Goal: Complete application form: Complete application form

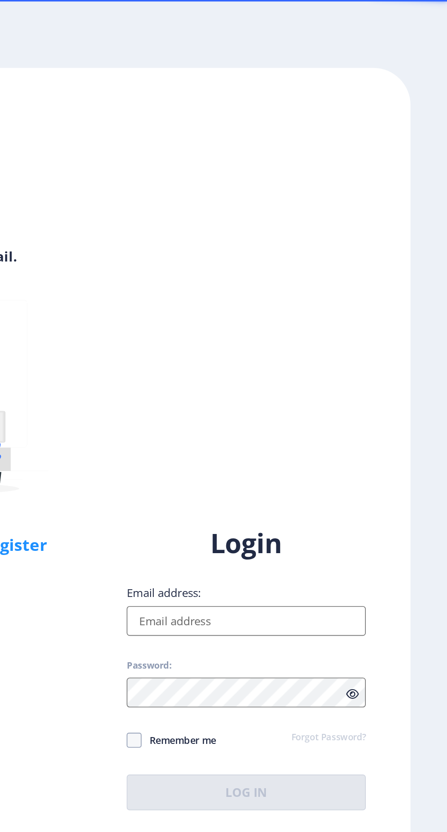
click at [390, 253] on div "Hello! Log in with your email. Don't have an account? Register Login Email addr…" at bounding box center [223, 416] width 402 height 749
click at [289, 389] on input "Email address:" at bounding box center [324, 380] width 146 height 18
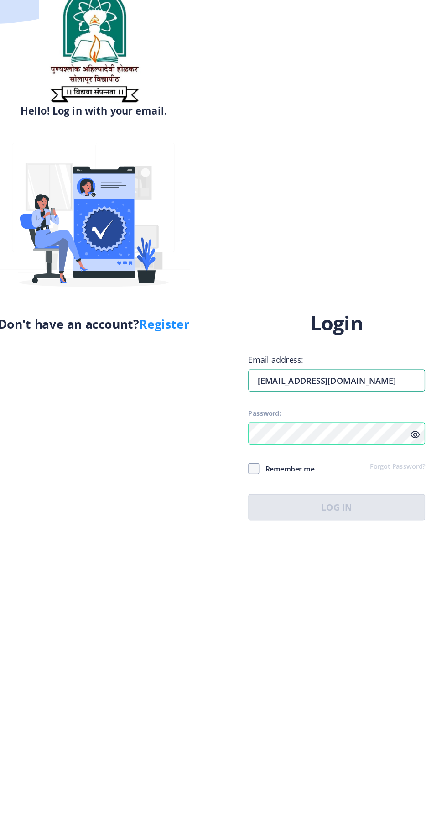
click at [361, 418] on div "Login Email address: [EMAIL_ADDRESS][DOMAIN_NAME] Password: Remember me Forgot …" at bounding box center [324, 409] width 146 height 174
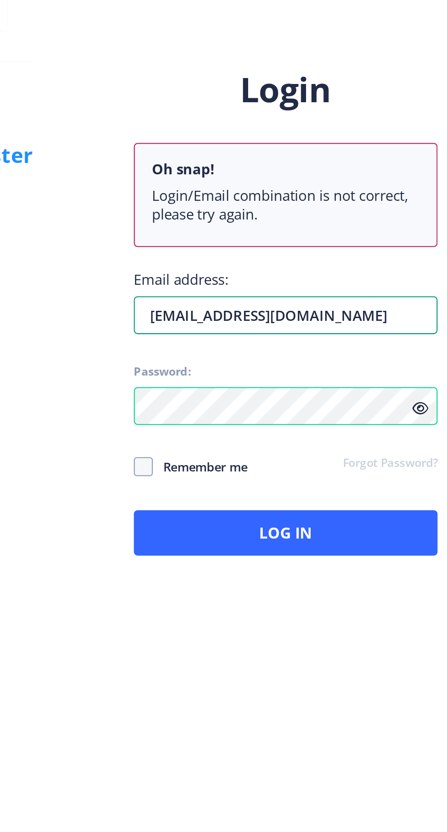
type input "[EMAIL_ADDRESS][DOMAIN_NAME]"
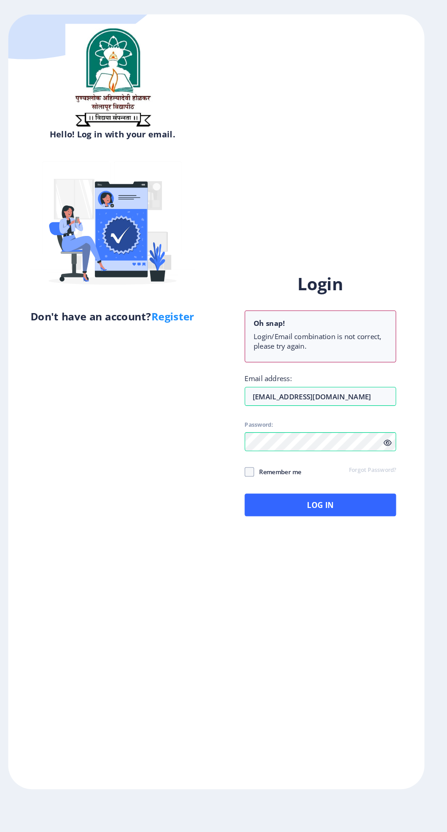
scroll to position [1, 0]
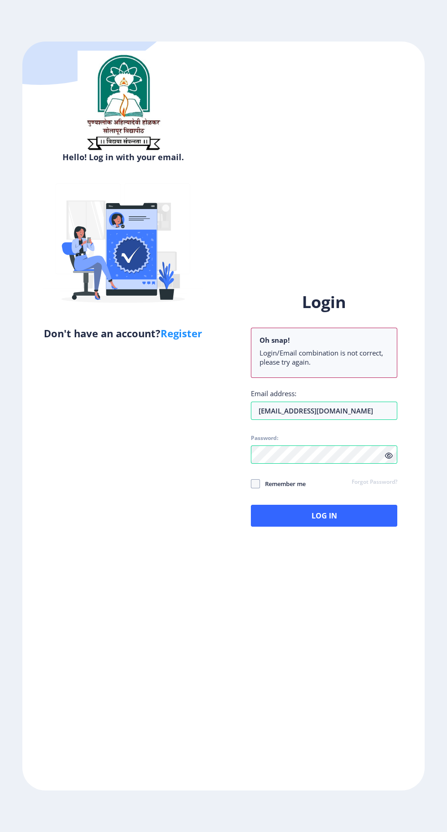
click at [283, 489] on span "Remember me" at bounding box center [283, 483] width 46 height 11
click at [251, 484] on input "Remember me" at bounding box center [251, 483] width 0 height 0
checkbox input "true"
click at [349, 527] on button "Log In" at bounding box center [324, 516] width 146 height 22
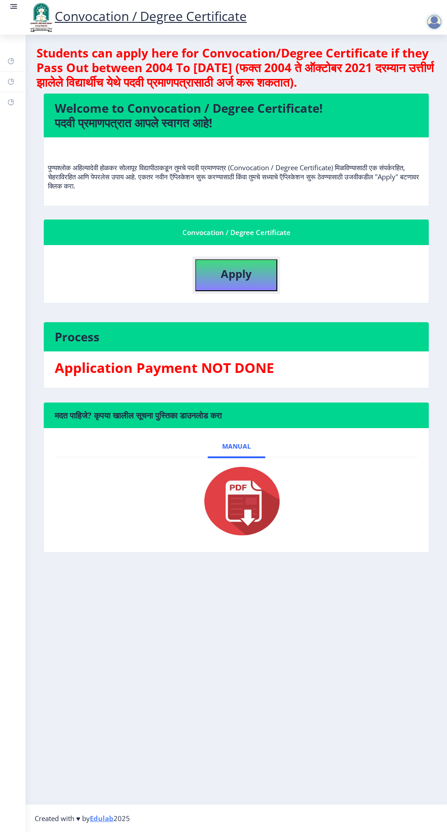
click at [222, 276] on b "Apply" at bounding box center [236, 273] width 31 height 15
select select
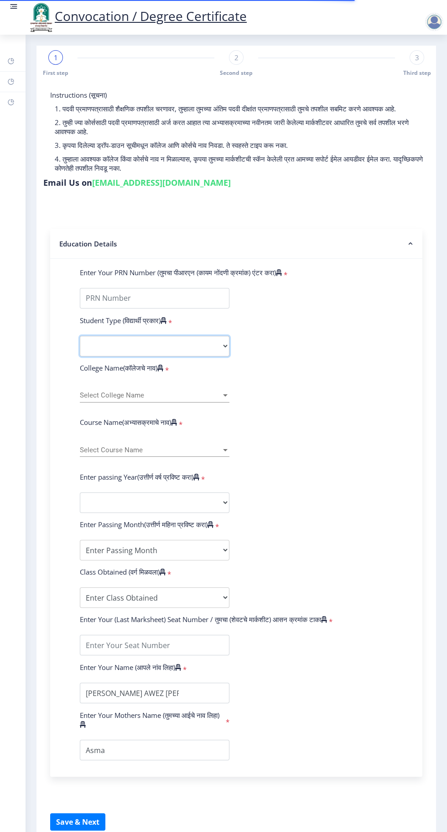
click at [94, 348] on select "Select Student Type Regular External" at bounding box center [155, 346] width 150 height 21
select select "Regular"
click at [80, 336] on select "Select Student Type Regular External" at bounding box center [155, 346] width 150 height 21
click at [105, 393] on span "Select College Name" at bounding box center [150, 396] width 141 height 8
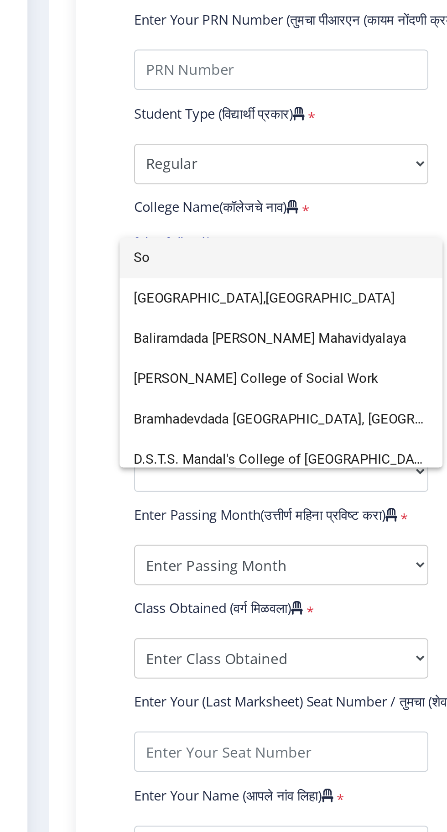
type input "S"
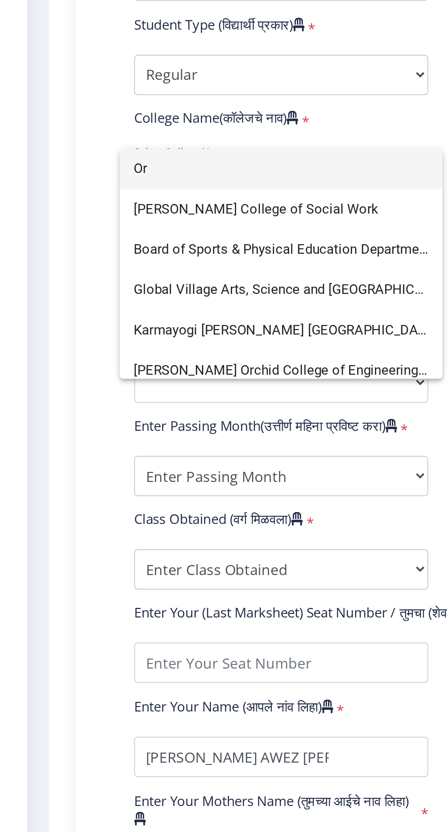
type input "O"
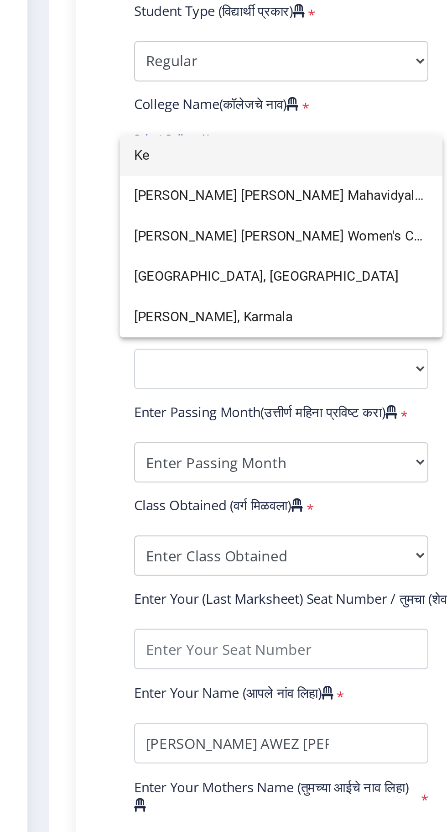
type input "K"
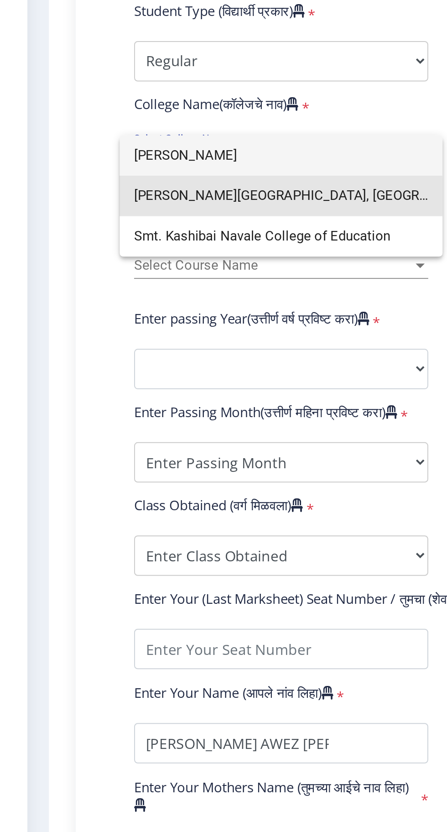
type input "[PERSON_NAME]"
click at [95, 416] on span "[PERSON_NAME][GEOGRAPHIC_DATA], [GEOGRAPHIC_DATA]." at bounding box center [155, 414] width 150 height 21
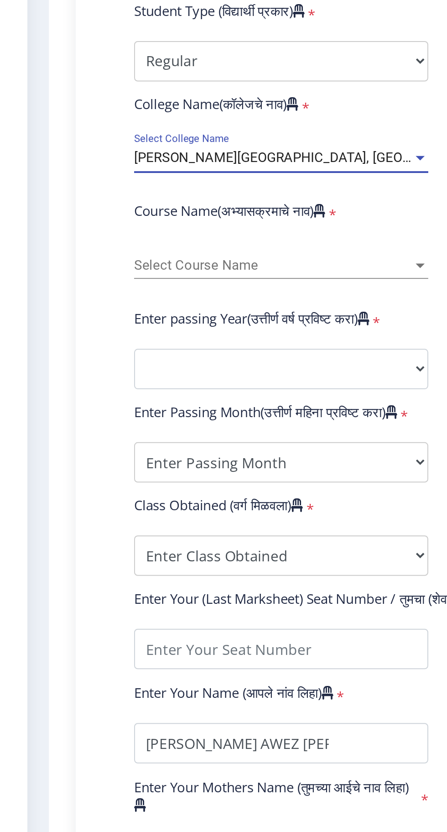
click at [90, 448] on span "Select Course Name" at bounding box center [150, 450] width 141 height 8
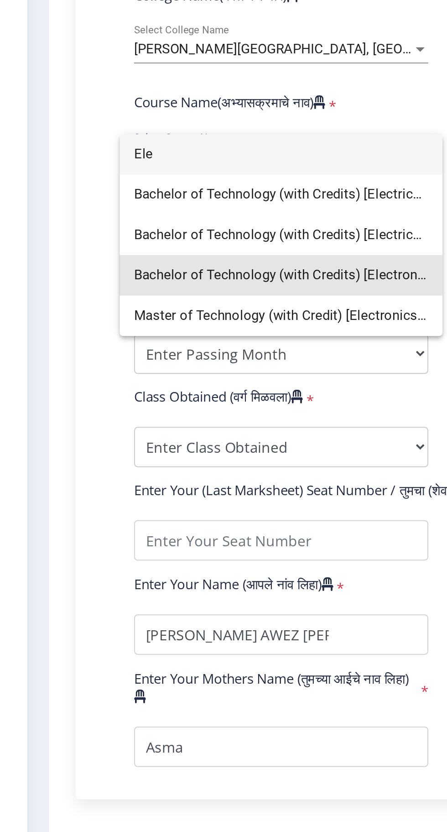
type input "Ele"
click at [94, 509] on span "Bachelor of Technology (with Credits) [Electronics and Telecommunication Engine…" at bounding box center [155, 510] width 150 height 21
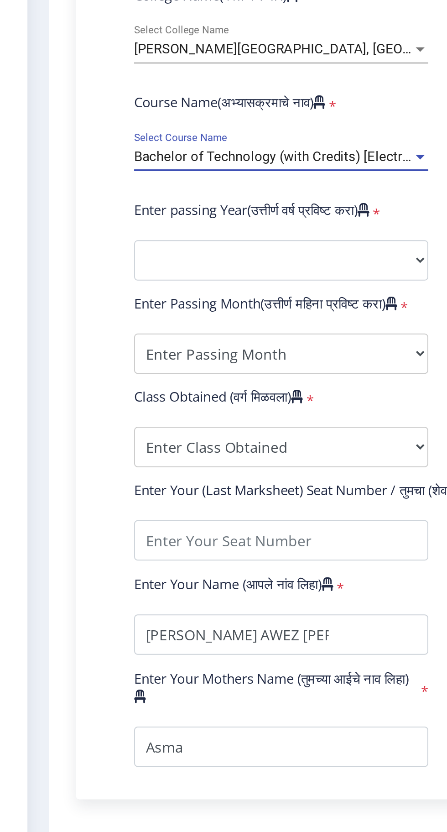
click at [108, 448] on span "Bachelor of Technology (with Credits) [Electronics and Telecommunication Engine…" at bounding box center [214, 450] width 268 height 8
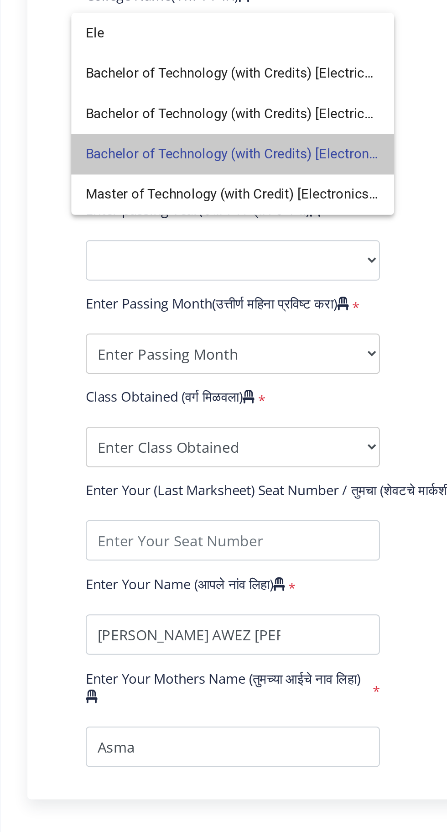
click at [137, 450] on span "Bachelor of Technology (with Credits) [Electronics and Telecommunication Engine…" at bounding box center [155, 449] width 150 height 21
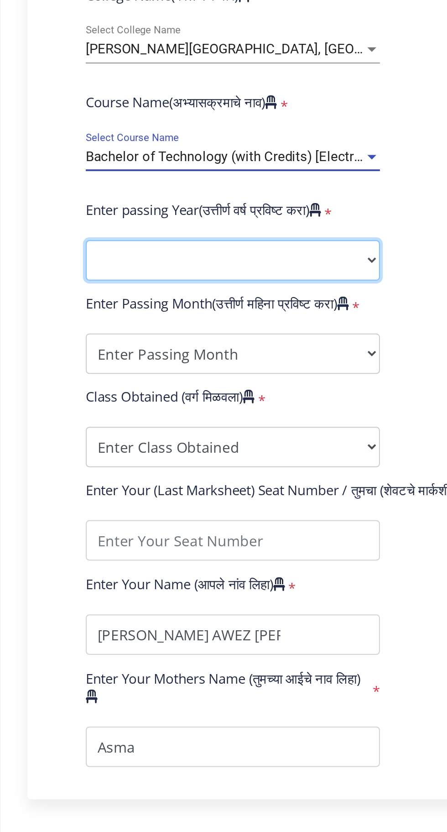
click at [94, 494] on select "2025 2024 2023 2022 2021 2020 2019 2018 2017 2016 2015 2014 2013 2012 2011 2010…" at bounding box center [155, 502] width 150 height 21
select select "2025"
click at [80, 492] on select "2025 2024 2023 2022 2021 2020 2019 2018 2017 2016 2015 2014 2013 2012 2011 2010…" at bounding box center [155, 502] width 150 height 21
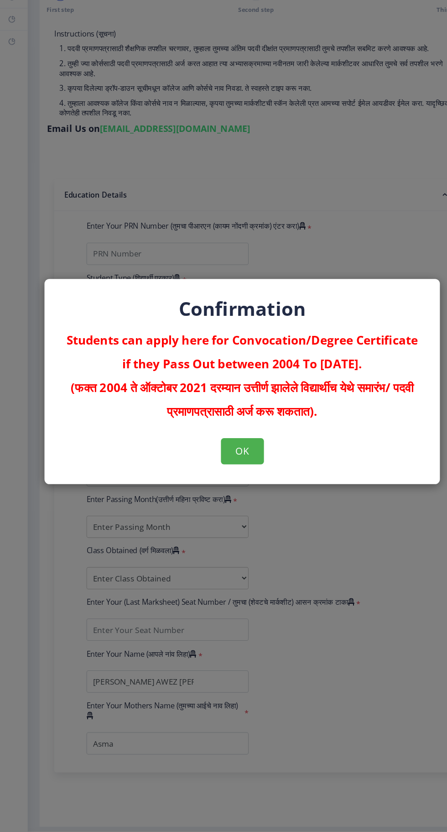
click at [243, 492] on div "OK" at bounding box center [223, 480] width 329 height 24
click at [224, 482] on button "OK" at bounding box center [224, 480] width 40 height 24
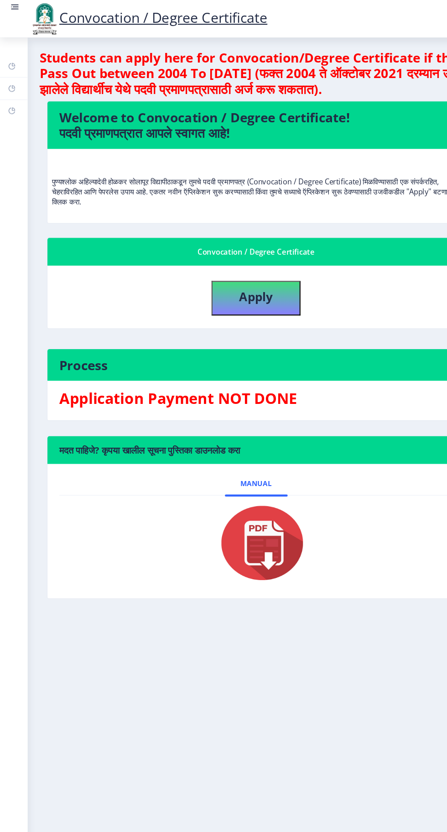
click at [14, 4] on rect at bounding box center [13, 6] width 9 height 9
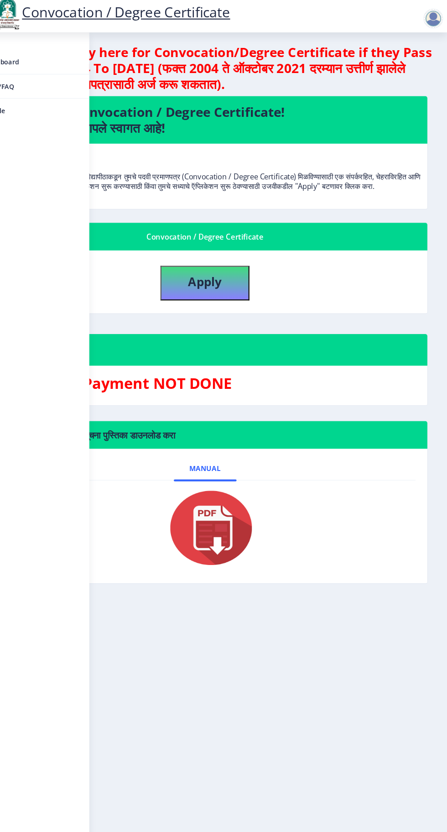
click at [424, 23] on nb-action at bounding box center [436, 21] width 40 height 11
click at [429, 19] on div at bounding box center [434, 22] width 18 height 18
click at [408, 68] on span "Log out" at bounding box center [410, 71] width 58 height 11
